Goal: Task Accomplishment & Management: Manage account settings

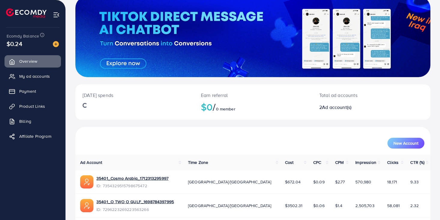
scroll to position [64, 0]
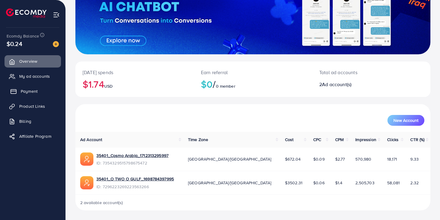
click at [39, 89] on link "Payment" at bounding box center [33, 91] width 56 height 12
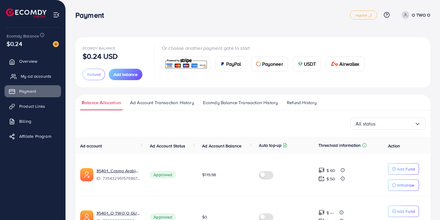
click at [39, 73] on span "My ad accounts" at bounding box center [36, 76] width 31 height 6
